Goal: Find contact information: Find contact information

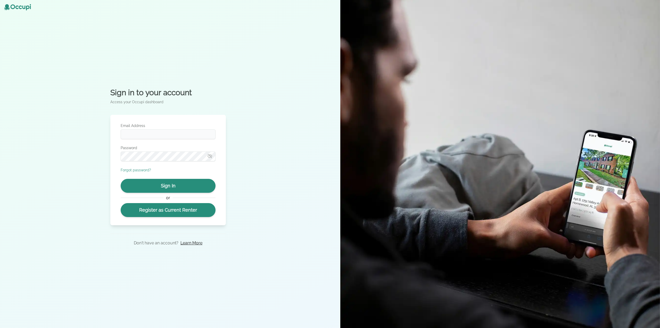
type input "**********"
click at [174, 191] on button "Sign In" at bounding box center [168, 186] width 95 height 14
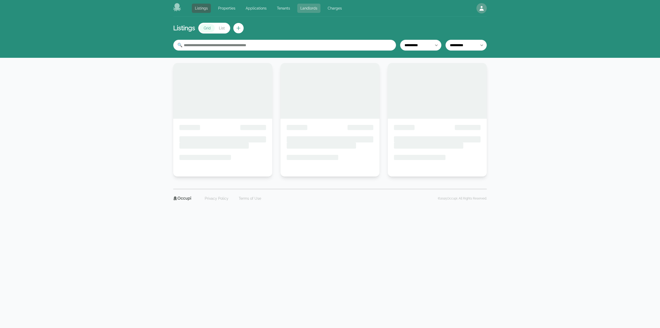
click at [314, 7] on link "Landlords" at bounding box center [308, 8] width 23 height 9
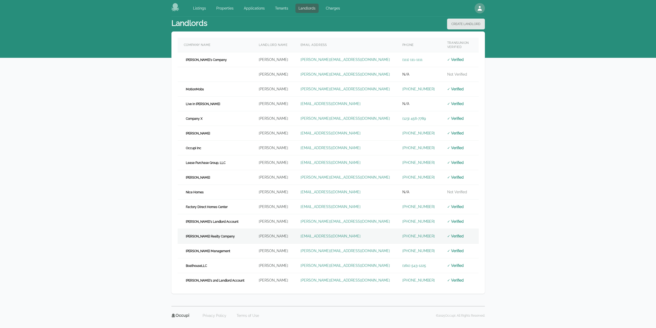
click at [234, 232] on td "[PERSON_NAME] Realty Company" at bounding box center [215, 236] width 75 height 15
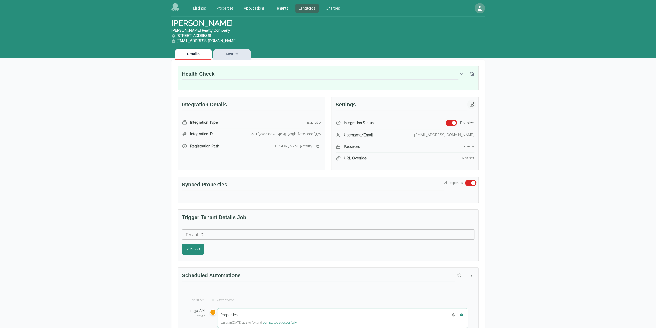
click at [475, 105] on button "button" at bounding box center [471, 104] width 9 height 9
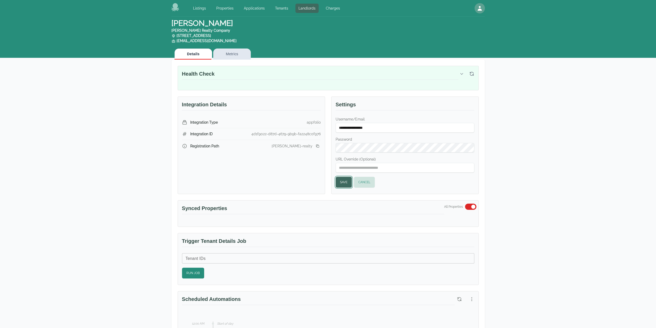
click at [347, 179] on button "Save" at bounding box center [344, 182] width 16 height 11
